Goal: Task Accomplishment & Management: Use online tool/utility

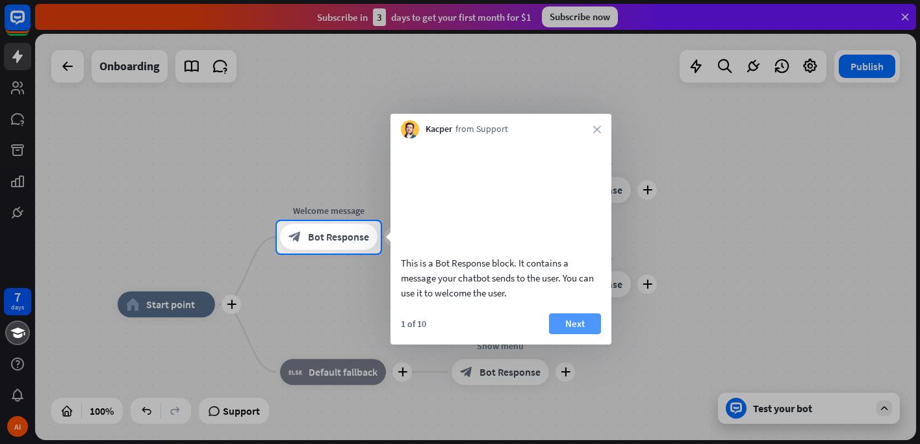
click at [591, 334] on button "Next" at bounding box center [575, 323] width 52 height 21
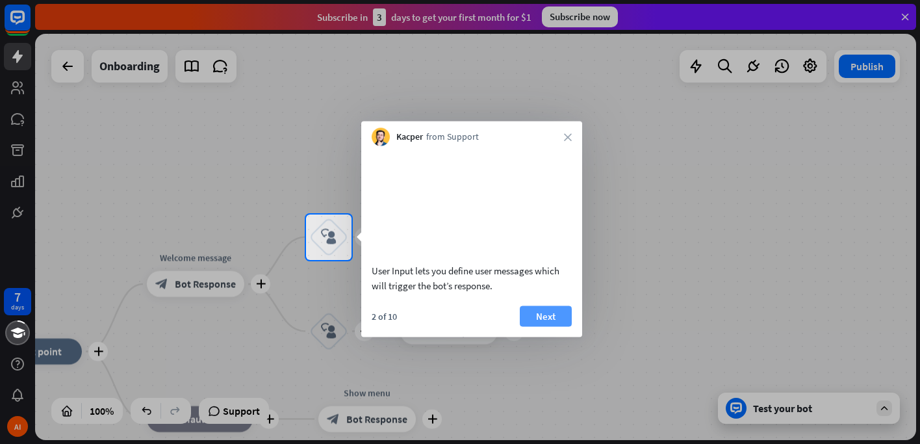
click at [544, 326] on button "Next" at bounding box center [546, 315] width 52 height 21
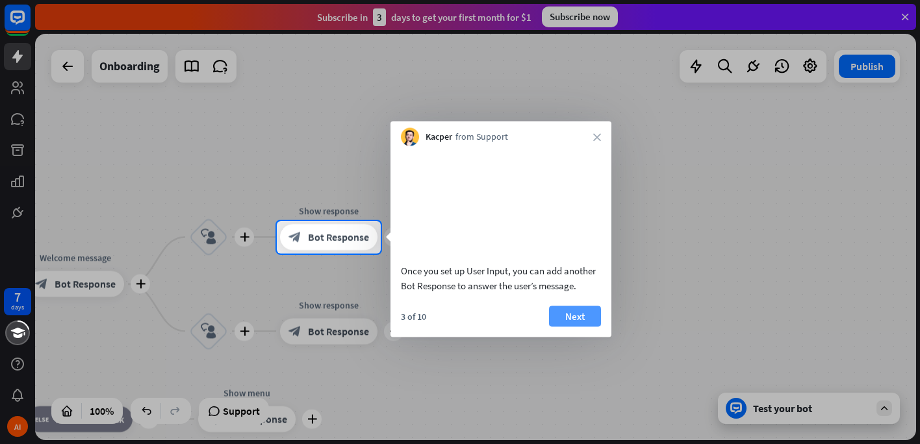
click at [571, 326] on button "Next" at bounding box center [575, 315] width 52 height 21
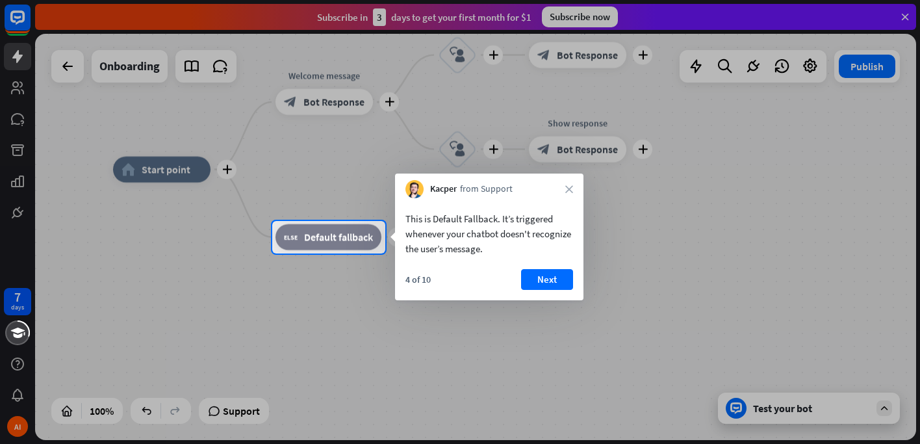
click at [557, 286] on button "Next" at bounding box center [547, 279] width 52 height 21
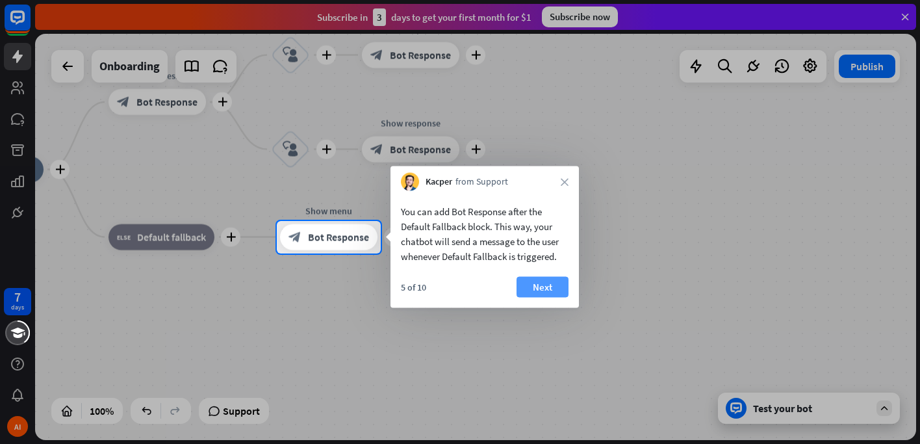
click at [538, 294] on button "Next" at bounding box center [542, 287] width 52 height 21
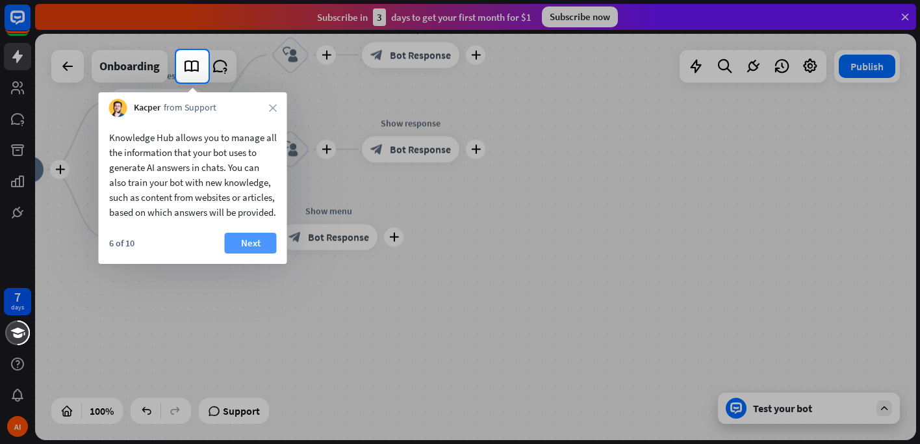
click at [234, 253] on button "Next" at bounding box center [251, 242] width 52 height 21
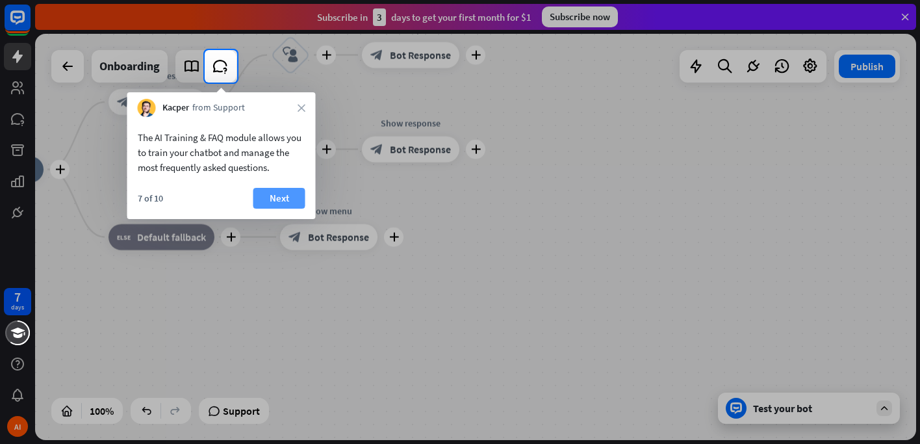
click at [271, 194] on button "Next" at bounding box center [279, 198] width 52 height 21
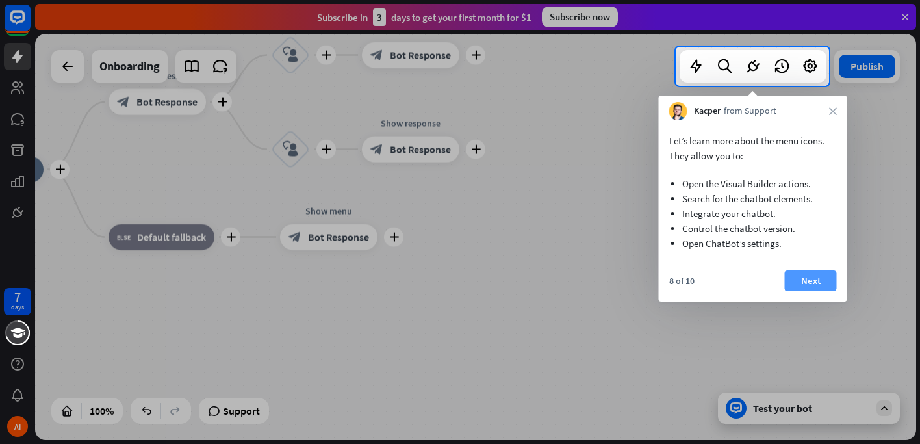
click at [823, 281] on button "Next" at bounding box center [810, 280] width 52 height 21
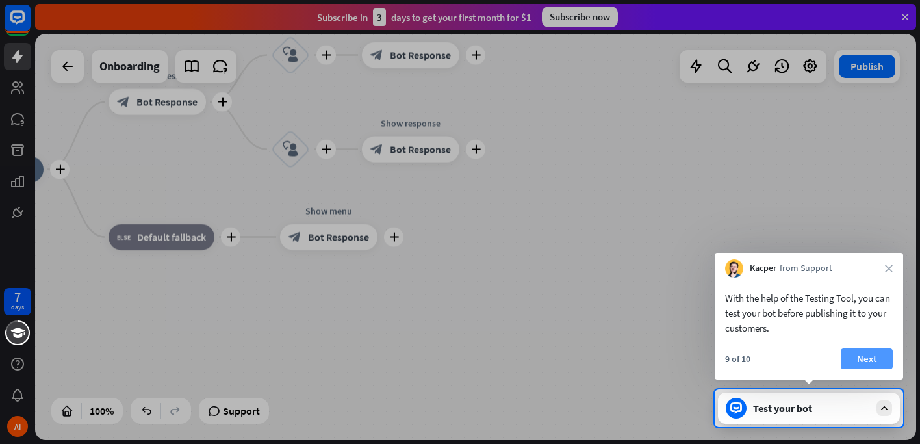
click at [855, 361] on button "Next" at bounding box center [866, 358] width 52 height 21
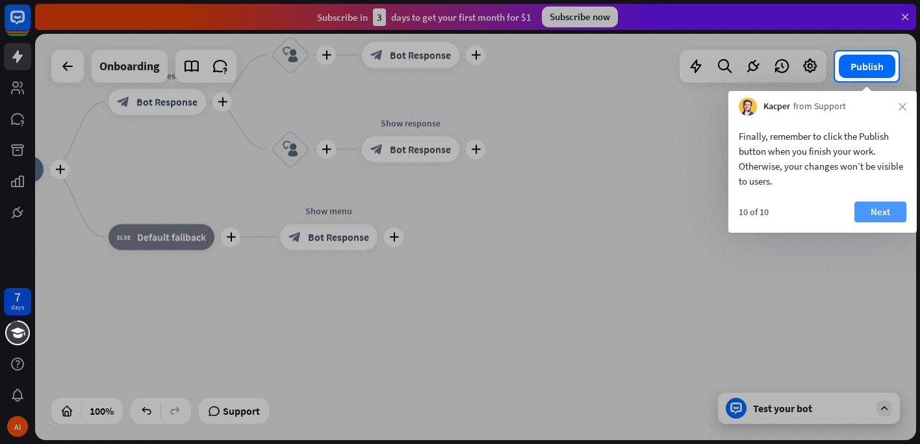
click at [873, 215] on button "Next" at bounding box center [880, 211] width 52 height 21
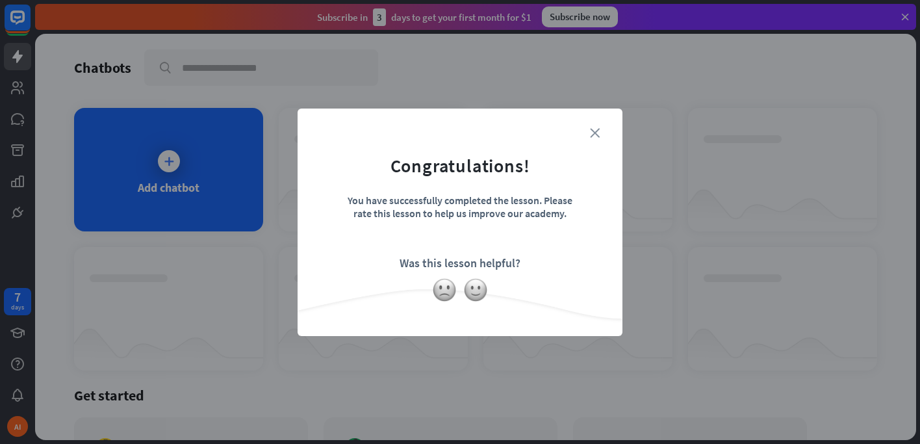
click at [594, 132] on icon "close" at bounding box center [595, 133] width 10 height 10
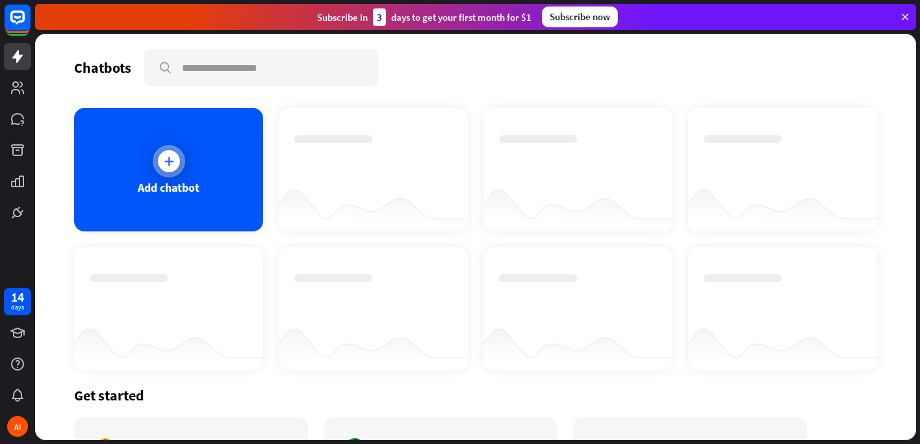
click at [168, 159] on icon at bounding box center [168, 161] width 13 height 13
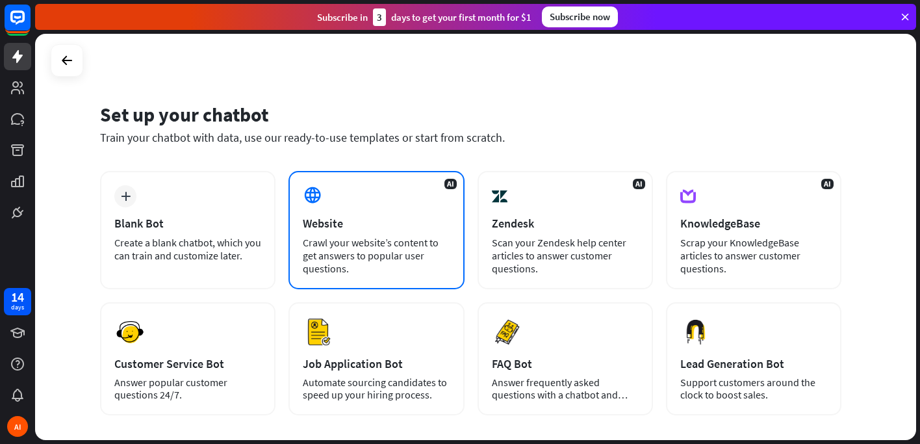
click at [328, 225] on div "Website" at bounding box center [376, 223] width 147 height 15
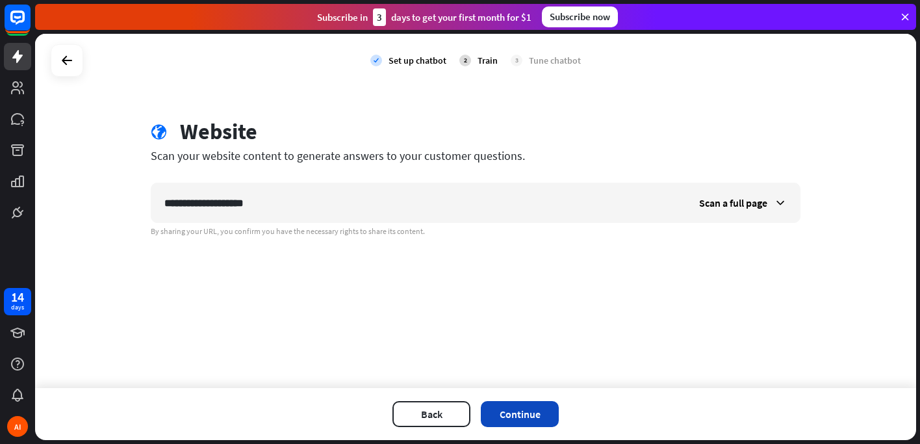
type input "**********"
click at [517, 406] on button "Continue" at bounding box center [520, 414] width 78 height 26
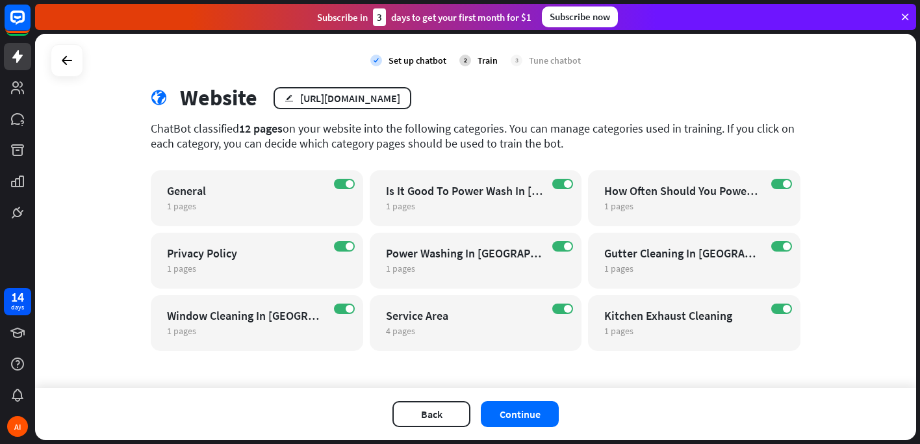
scroll to position [38, 0]
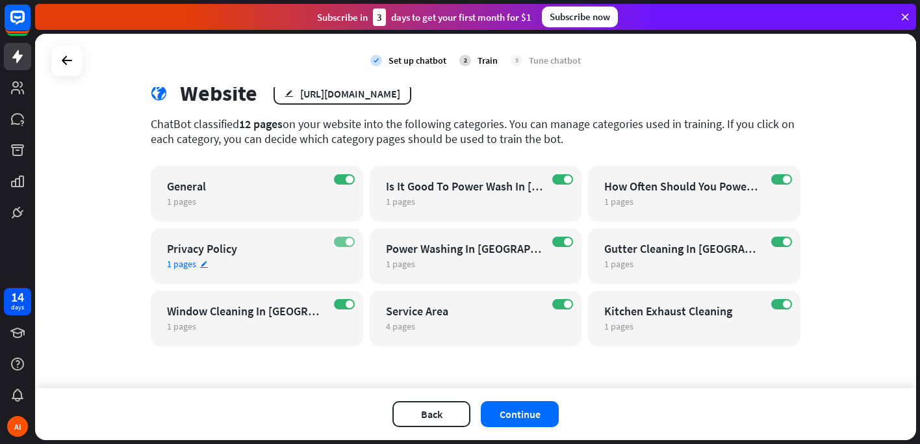
click at [345, 240] on span at bounding box center [349, 242] width 8 height 8
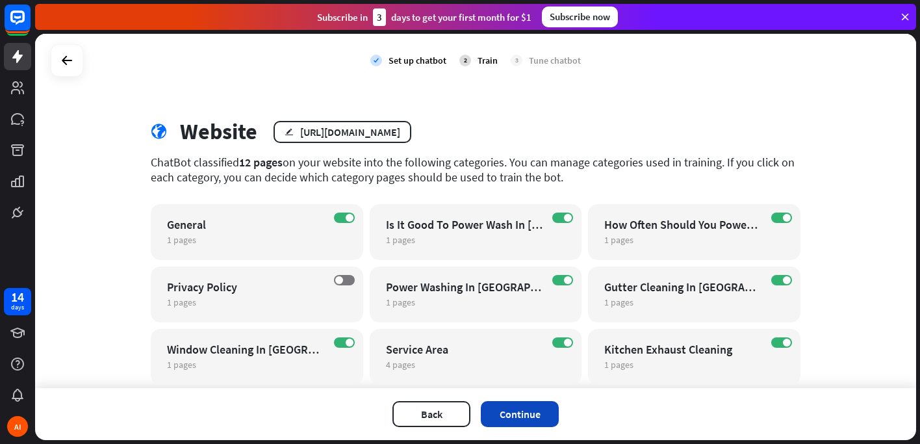
click at [526, 402] on button "Continue" at bounding box center [520, 414] width 78 height 26
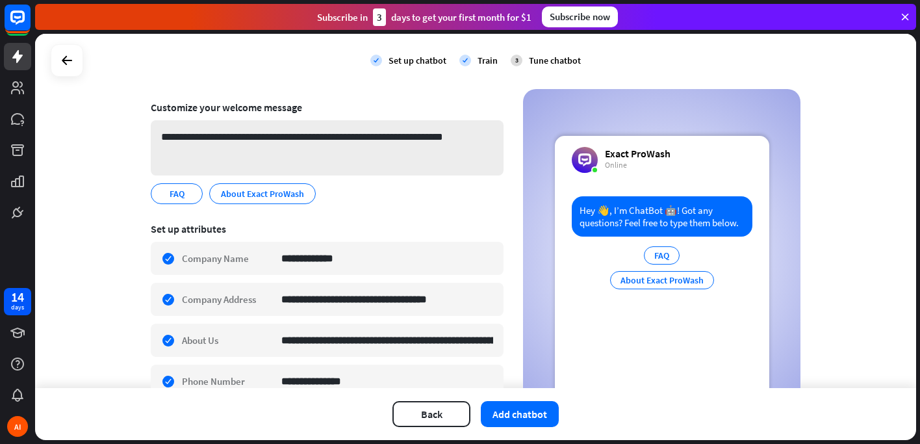
scroll to position [53, 0]
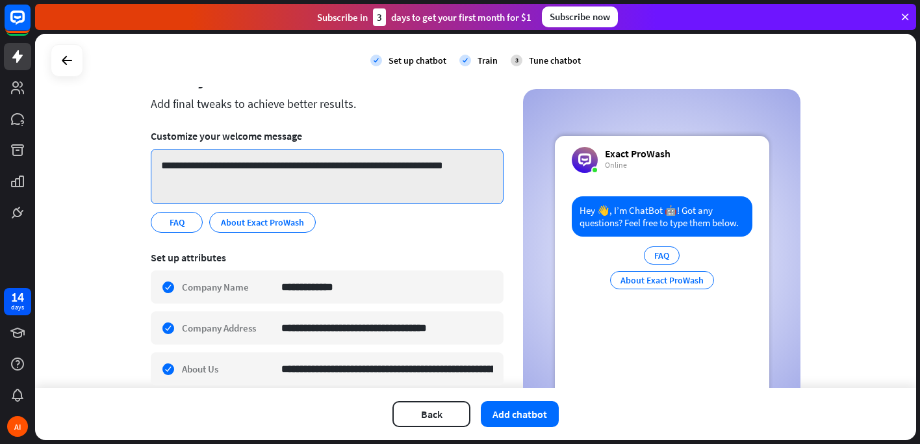
click at [225, 167] on textarea "**********" at bounding box center [327, 176] width 353 height 55
click at [228, 163] on textarea "**********" at bounding box center [327, 176] width 353 height 55
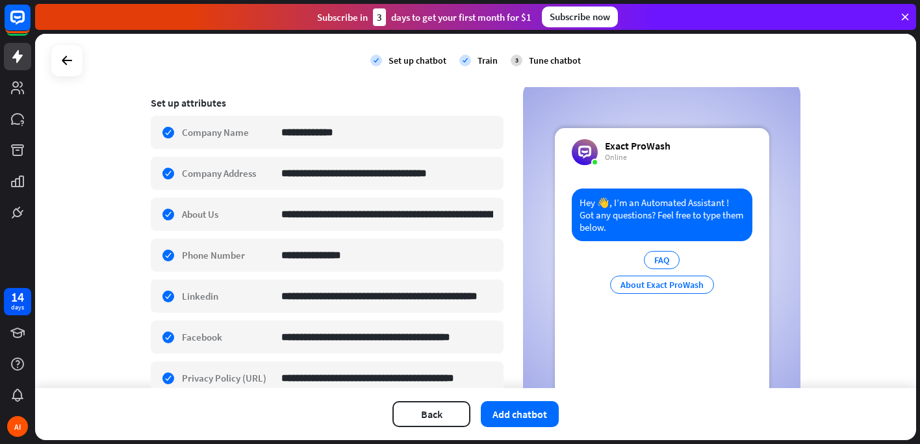
scroll to position [273, 0]
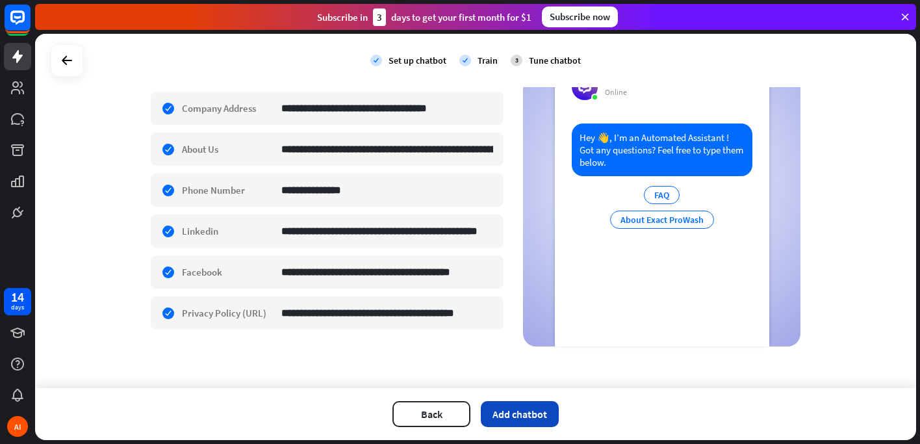
type textarea "**********"
click at [516, 412] on button "Add chatbot" at bounding box center [520, 414] width 78 height 26
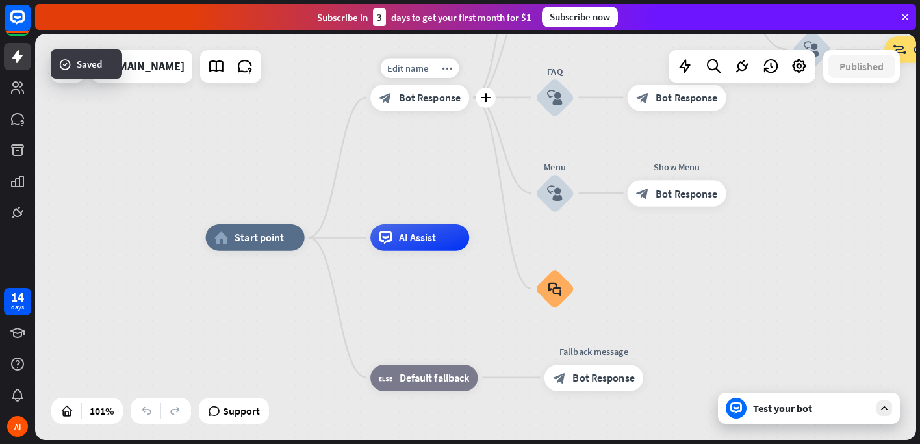
click at [396, 98] on div "block_bot_response Bot Response" at bounding box center [419, 97] width 99 height 27
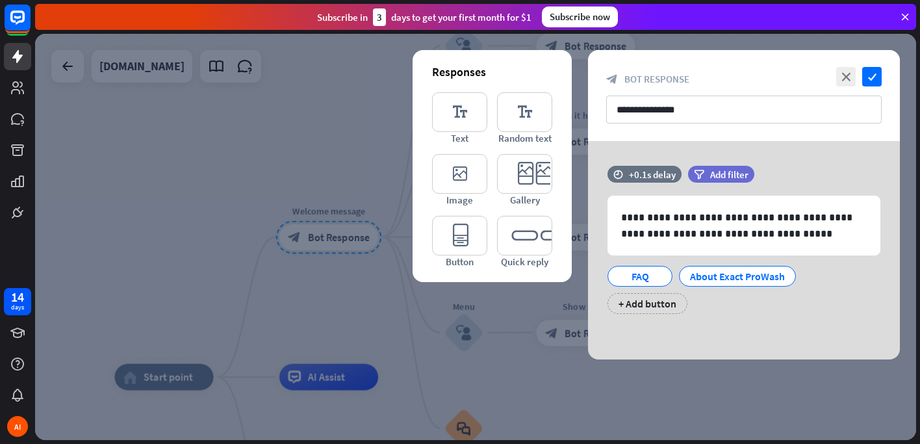
click at [485, 369] on div at bounding box center [475, 237] width 881 height 406
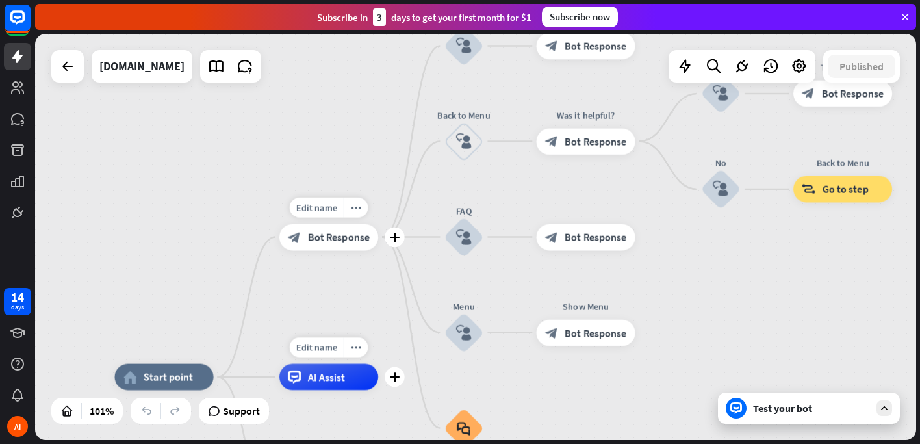
click at [340, 375] on span "AI Assist" at bounding box center [327, 376] width 38 height 13
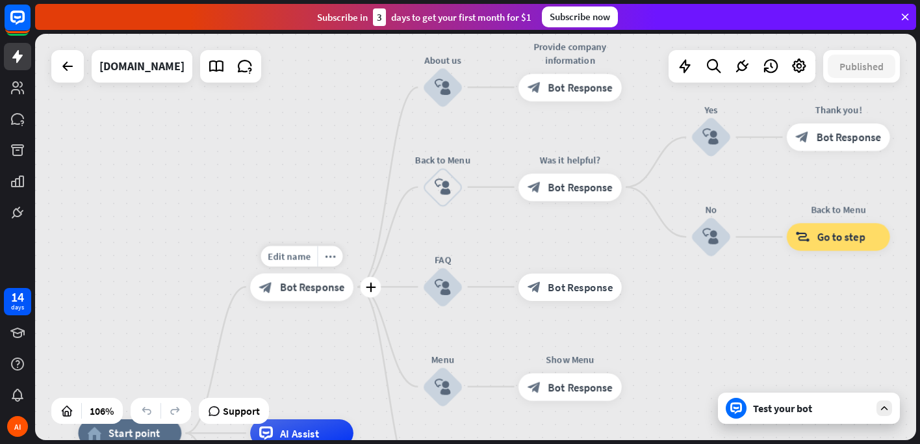
drag, startPoint x: 638, startPoint y: 220, endPoint x: 658, endPoint y: 284, distance: 68.0
click at [621, 284] on div "Edit name more_horiz plus block_bot_response Bot Response" at bounding box center [569, 286] width 103 height 27
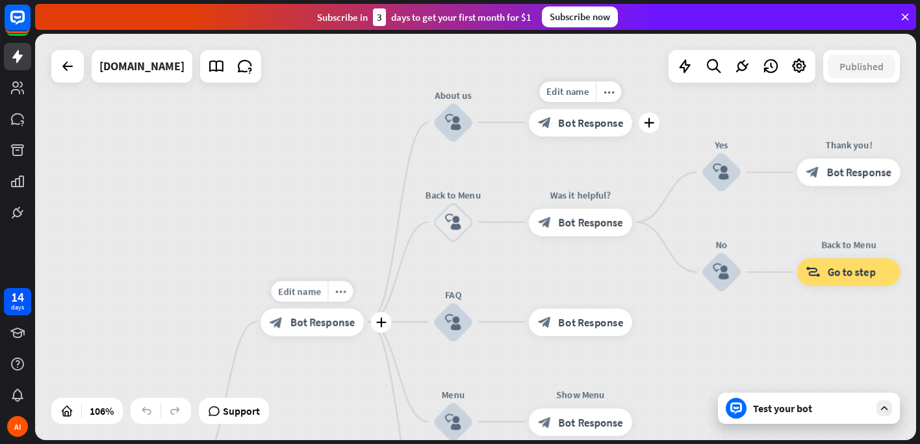
click at [577, 118] on span "Bot Response" at bounding box center [590, 123] width 65 height 14
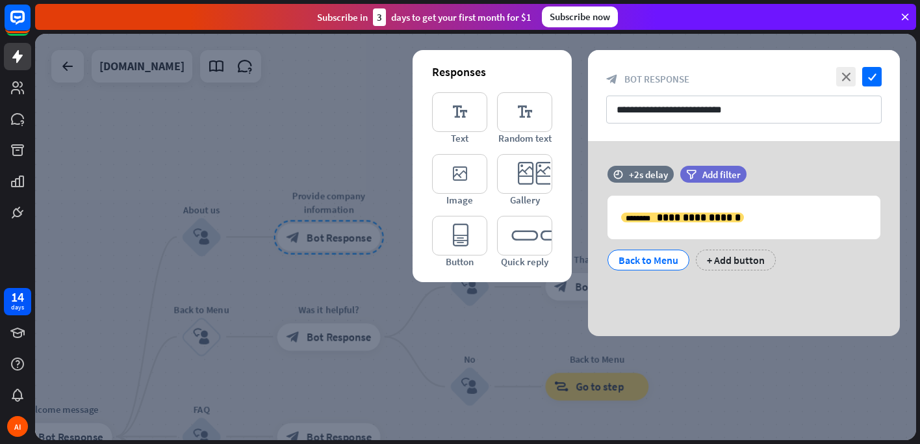
click at [243, 112] on div at bounding box center [475, 237] width 881 height 406
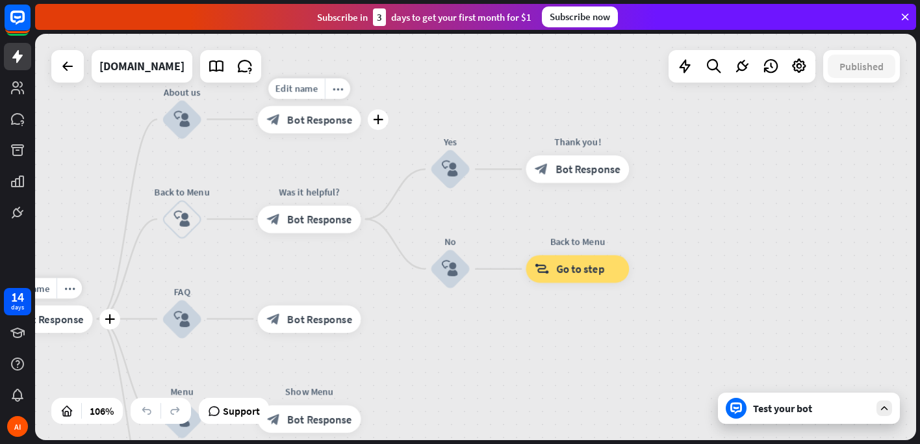
drag, startPoint x: 507, startPoint y: 229, endPoint x: 487, endPoint y: 112, distance: 118.5
click at [487, 112] on div "home_2 Start point Edit name more_horiz plus block_bot_response Bot Response Ab…" at bounding box center [475, 237] width 881 height 406
click at [889, 407] on icon at bounding box center [884, 408] width 12 height 12
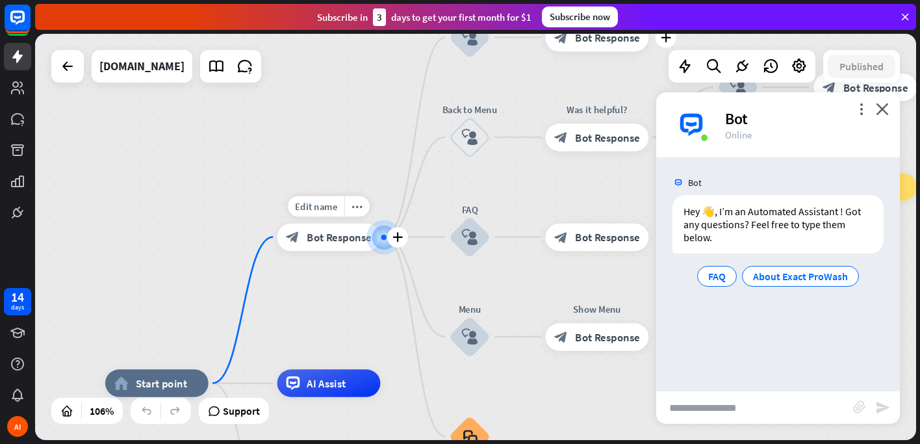
click at [722, 403] on input "text" at bounding box center [754, 407] width 197 height 32
type input "**********"
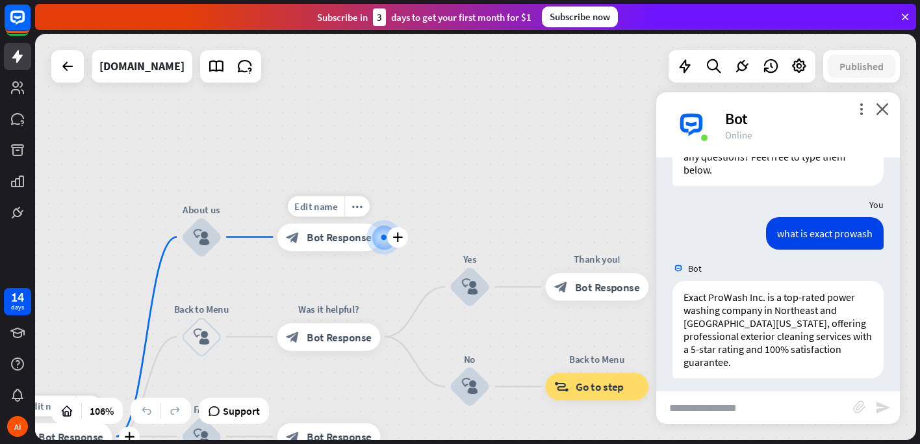
scroll to position [97, 0]
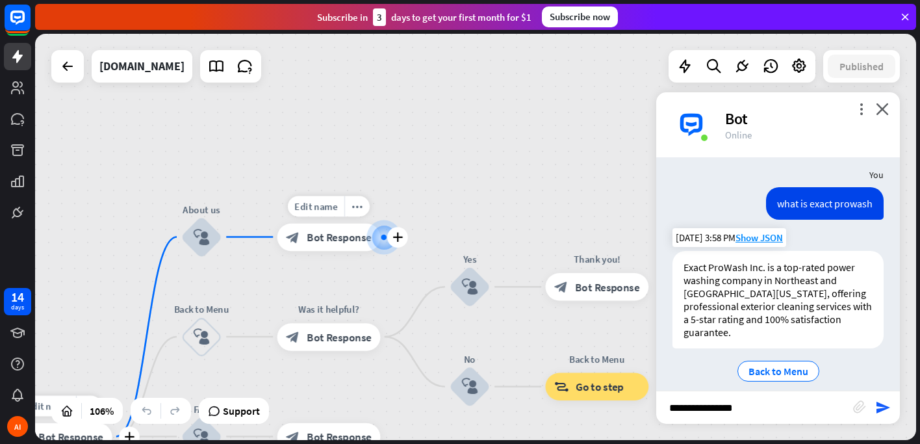
type input "**********"
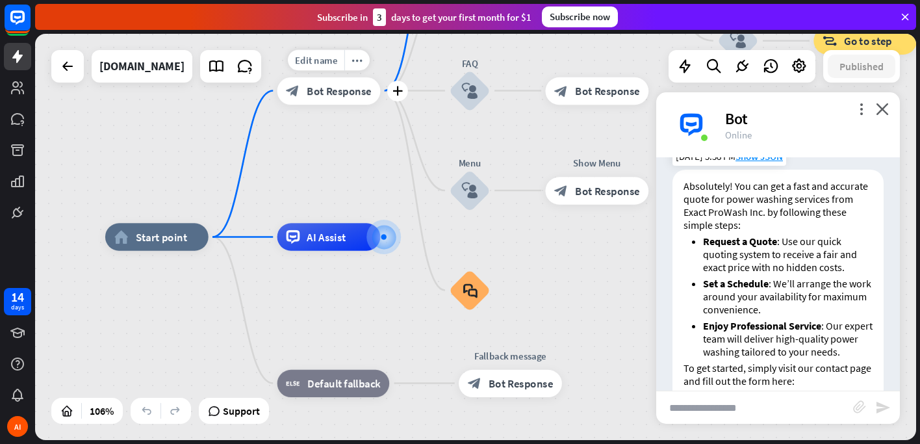
scroll to position [436, 0]
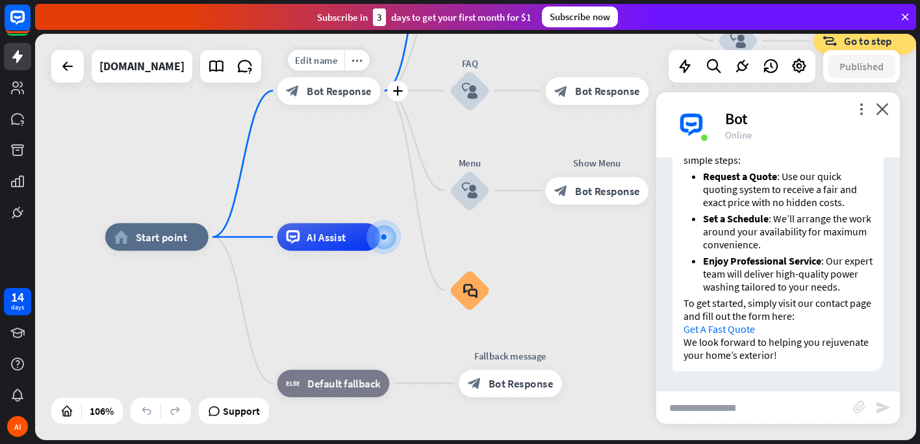
click at [716, 414] on input "text" at bounding box center [754, 407] width 197 height 32
type input "**********"
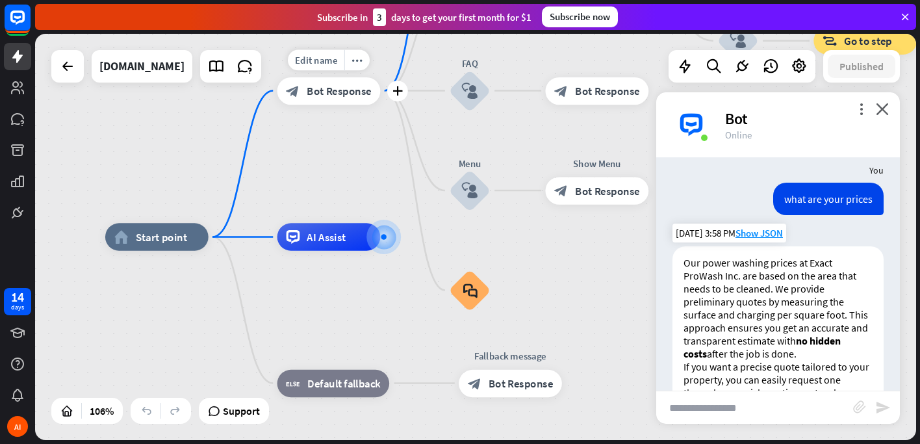
scroll to position [691, 0]
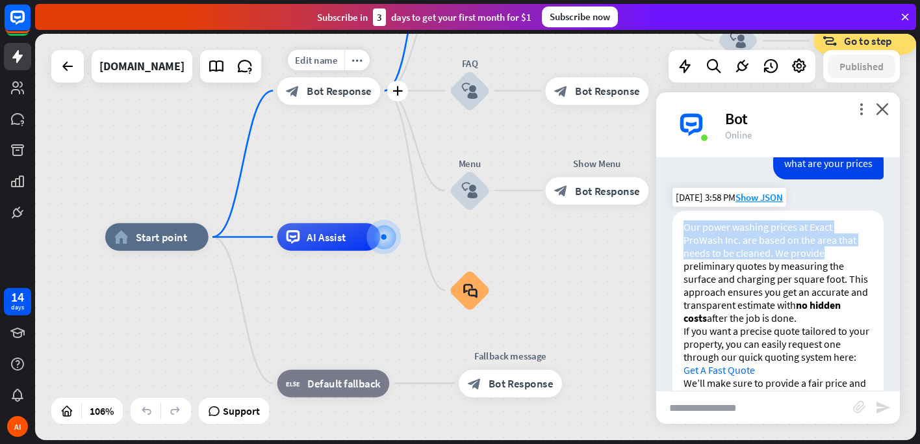
drag, startPoint x: 682, startPoint y: 224, endPoint x: 836, endPoint y: 249, distance: 156.5
click at [837, 249] on div "Our power washing prices at Exact ProWash Inc. are based on the area that needs…" at bounding box center [777, 310] width 211 height 201
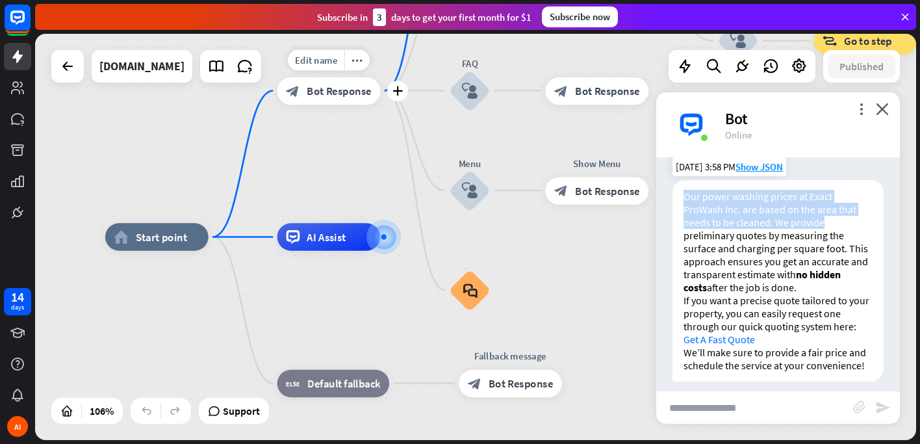
scroll to position [745, 0]
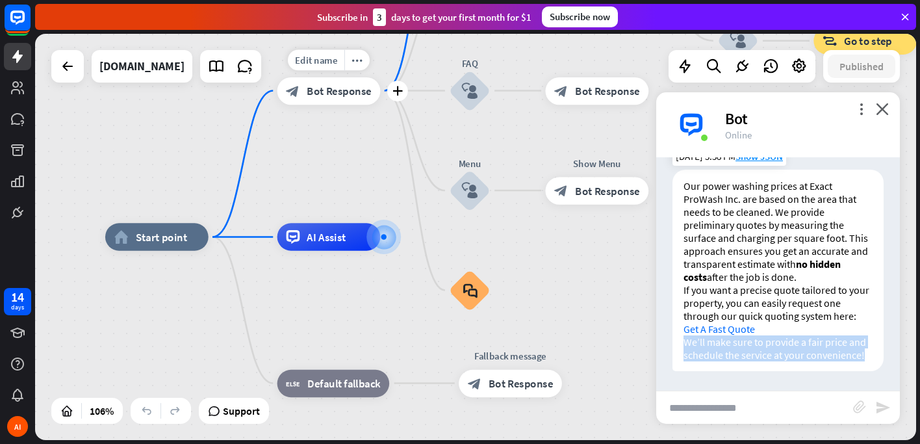
drag, startPoint x: 683, startPoint y: 331, endPoint x: 777, endPoint y: 349, distance: 96.7
click at [777, 349] on div "Our power washing prices at Exact ProWash Inc. are based on the area that needs…" at bounding box center [777, 269] width 211 height 201
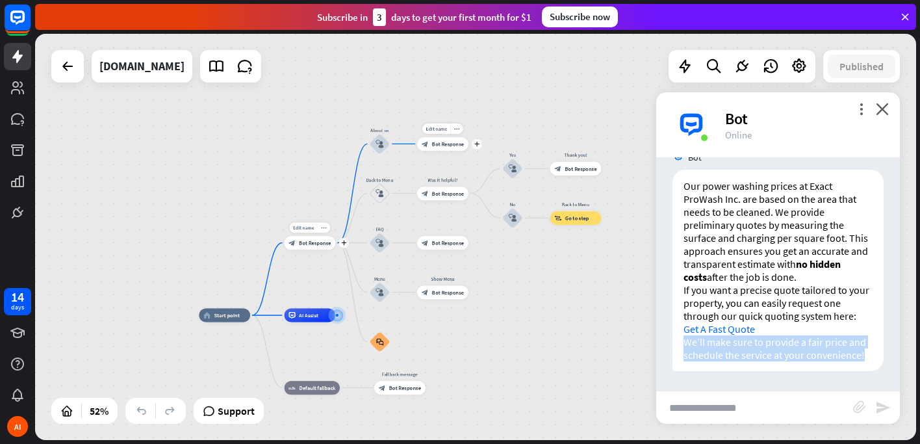
drag, startPoint x: 586, startPoint y: 265, endPoint x: 459, endPoint y: 327, distance: 141.7
click at [459, 327] on div "home_2 Start point Edit name more_horiz plus block_bot_response Bot Response Ab…" at bounding box center [430, 421] width 462 height 213
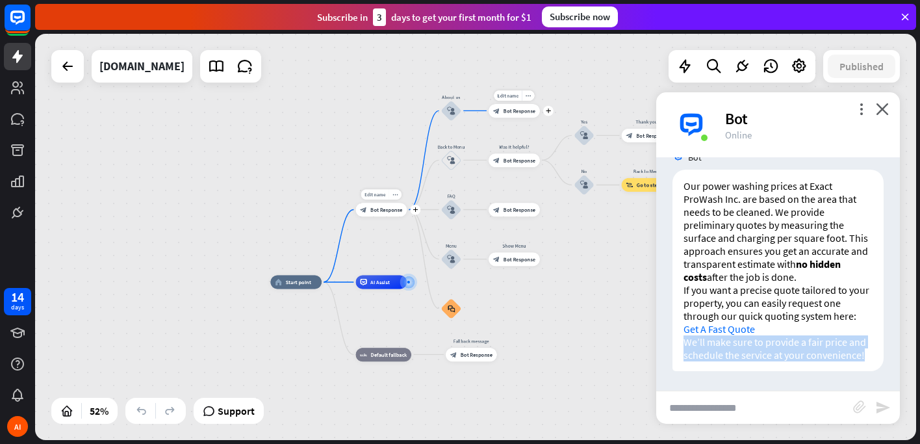
drag, startPoint x: 475, startPoint y: 321, endPoint x: 536, endPoint y: 287, distance: 70.1
click at [538, 289] on div "home_2 Start point Edit name more_horiz plus block_bot_response Bot Response Ab…" at bounding box center [501, 388] width 462 height 213
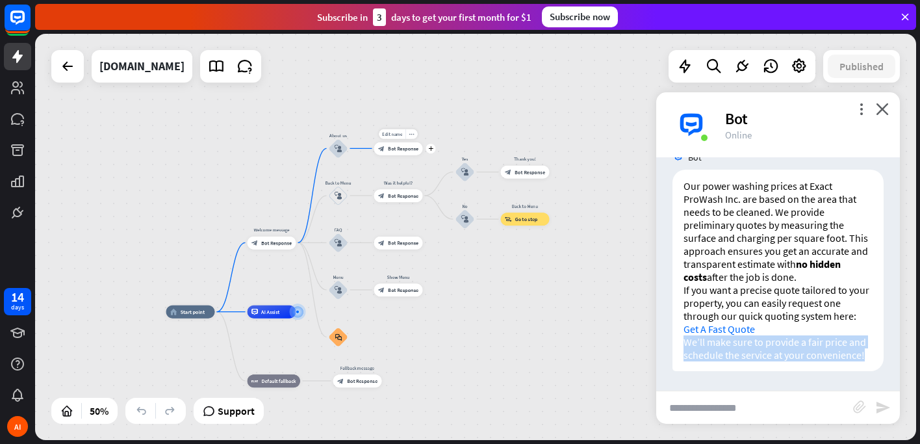
drag, startPoint x: 482, startPoint y: 318, endPoint x: 460, endPoint y: 321, distance: 22.3
click at [460, 321] on div "home_2 Start point Welcome message block_bot_response Bot Response About us blo…" at bounding box center [386, 413] width 440 height 203
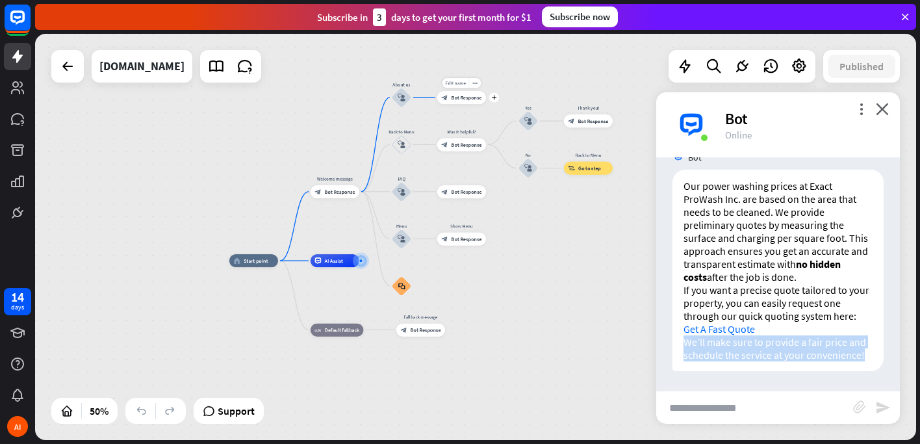
drag, startPoint x: 469, startPoint y: 296, endPoint x: 544, endPoint y: 214, distance: 111.7
click at [544, 214] on div "home_2 Start point Welcome message block_bot_response Bot Response About us blo…" at bounding box center [475, 237] width 881 height 406
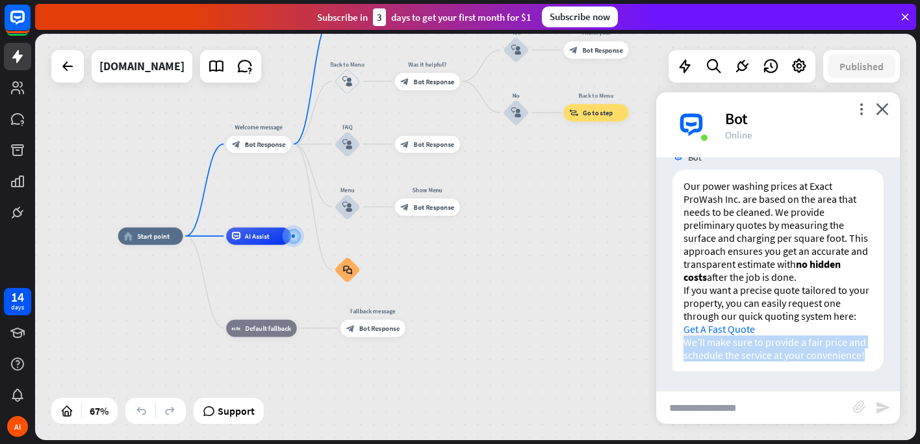
drag, startPoint x: 487, startPoint y: 271, endPoint x: 471, endPoint y: 241, distance: 34.0
click at [471, 241] on div "home_2 Start point Welcome message block_bot_response Bot Response About us blo…" at bounding box center [411, 371] width 586 height 270
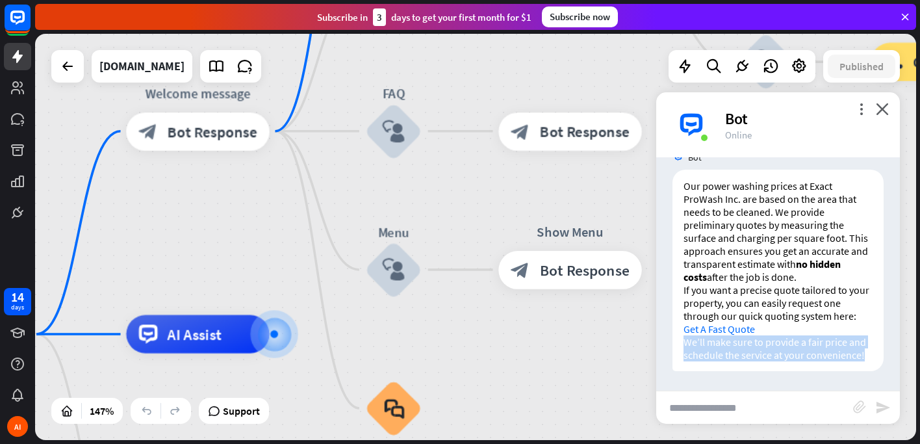
drag, startPoint x: 427, startPoint y: 261, endPoint x: 610, endPoint y: 340, distance: 198.7
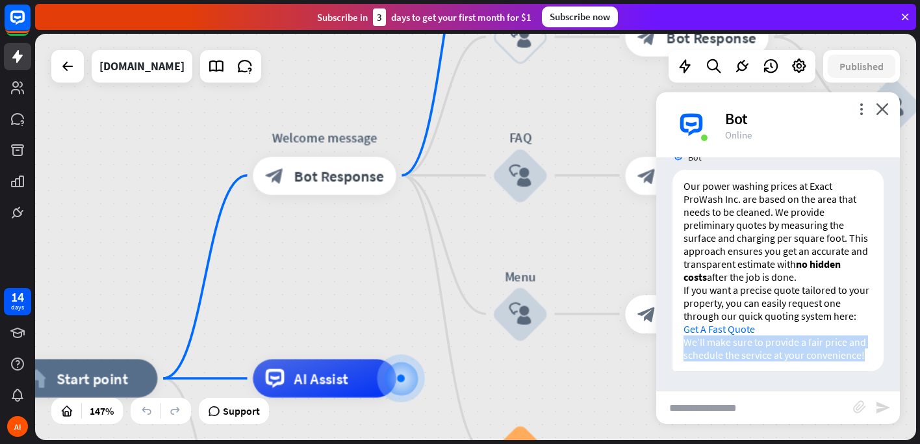
click at [384, 279] on div "home_2 Start point Welcome message block_bot_response Bot Response About us blo…" at bounding box center [475, 237] width 881 height 406
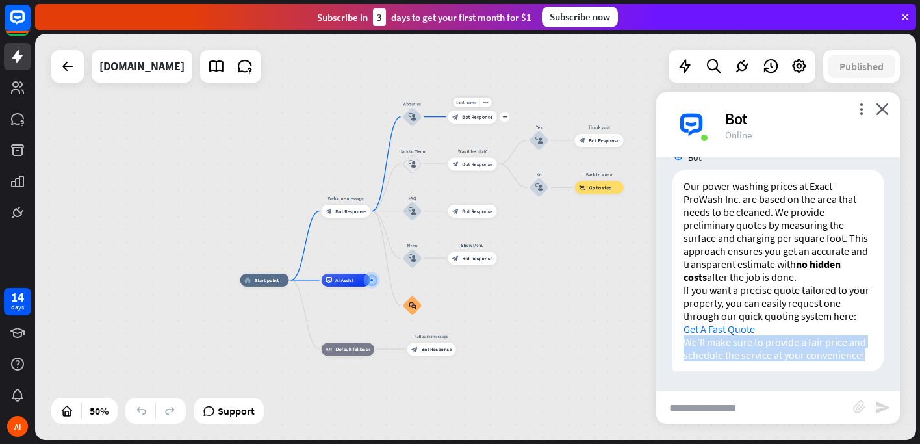
drag, startPoint x: 575, startPoint y: 266, endPoint x: 488, endPoint y: 268, distance: 87.0
click at [488, 268] on div "home_2 Start point Welcome message block_bot_response Bot Response About us blo…" at bounding box center [475, 237] width 881 height 406
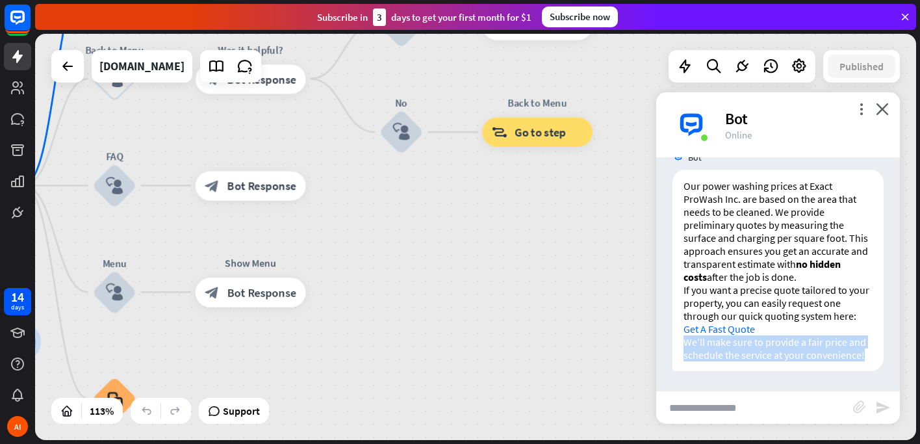
drag, startPoint x: 501, startPoint y: 241, endPoint x: 481, endPoint y: 349, distance: 109.8
click at [481, 349] on div "home_2 Start point Welcome message block_bot_response Bot Response About us blo…" at bounding box center [475, 237] width 881 height 406
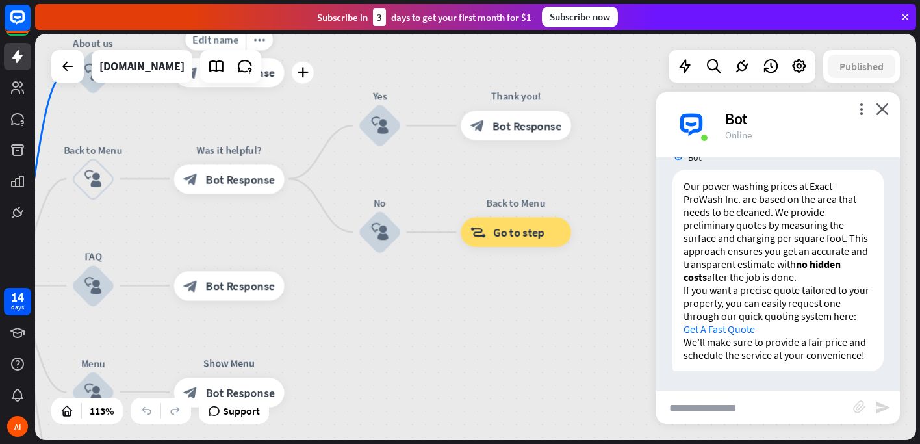
click at [875, 110] on div "Bot" at bounding box center [804, 118] width 159 height 20
click at [879, 108] on icon "close" at bounding box center [881, 109] width 13 height 12
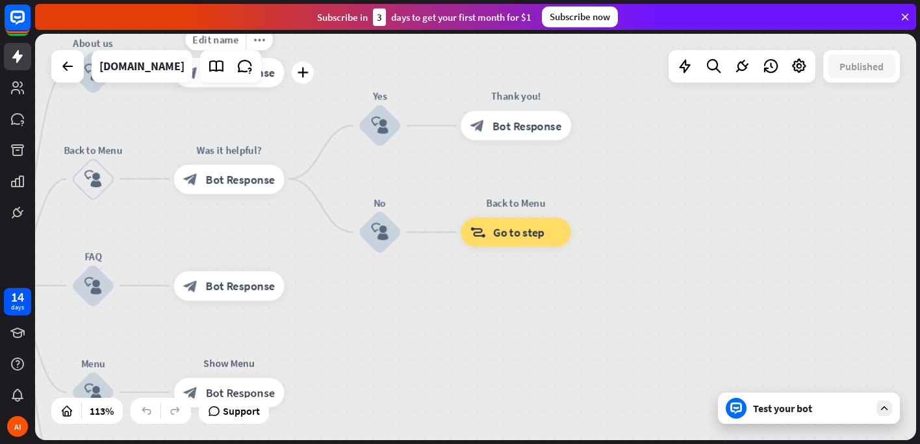
click at [890, 407] on div at bounding box center [884, 408] width 16 height 16
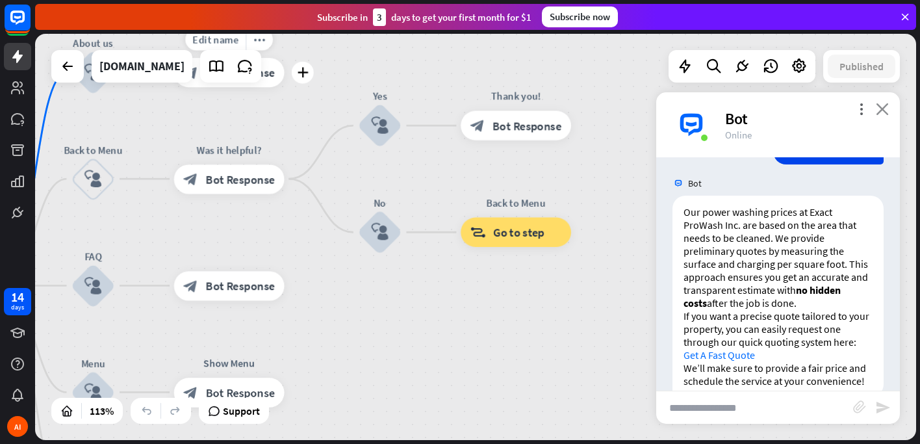
click at [881, 112] on icon "close" at bounding box center [881, 109] width 13 height 12
